Goal: Task Accomplishment & Management: Use online tool/utility

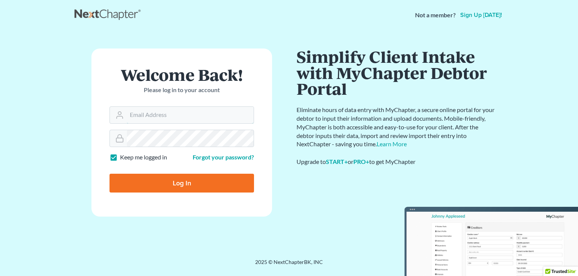
type input "[PERSON_NAME][EMAIL_ADDRESS][DOMAIN_NAME]"
click at [155, 180] on input "Log In" at bounding box center [181, 183] width 144 height 19
type input "Thinking..."
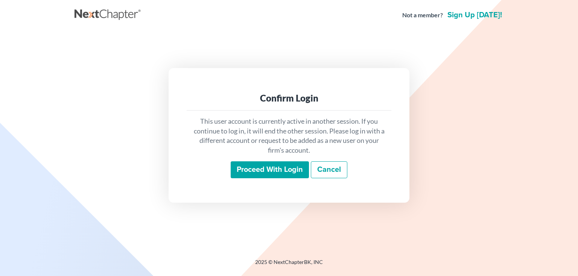
click at [246, 172] on input "Proceed with login" at bounding box center [270, 169] width 78 height 17
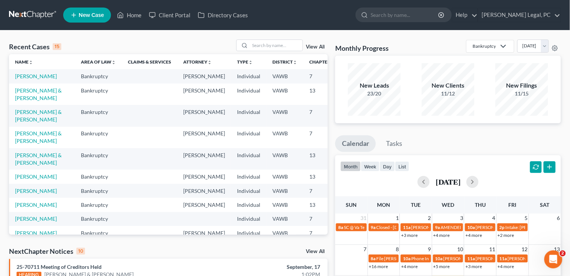
click at [143, 60] on th "Claims & Services" at bounding box center [149, 61] width 55 height 15
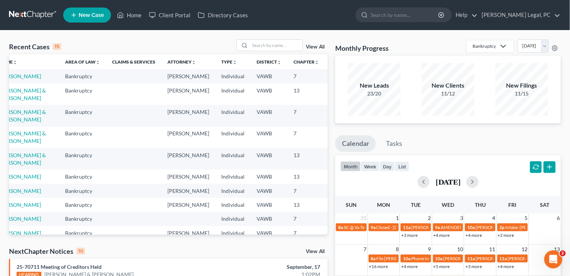
scroll to position [0, 17]
